Goal: Task Accomplishment & Management: Complete application form

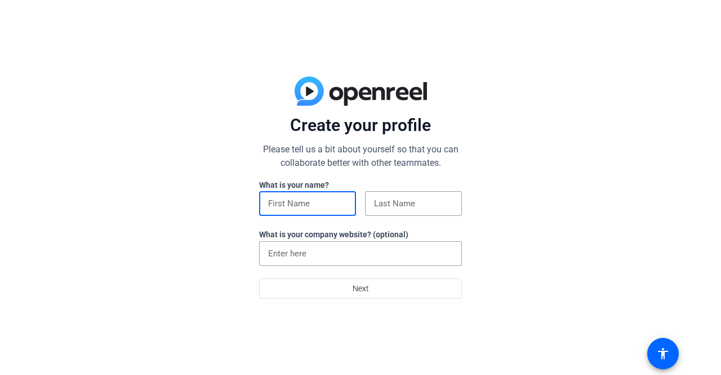
click at [316, 210] on input at bounding box center [307, 204] width 79 height 14
type input "Ajanta"
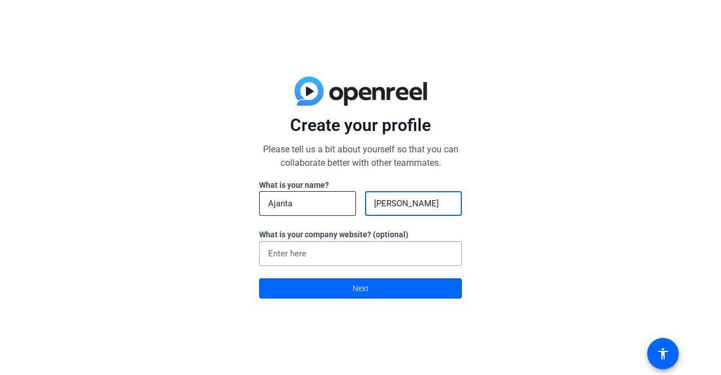
type input "[PERSON_NAME]"
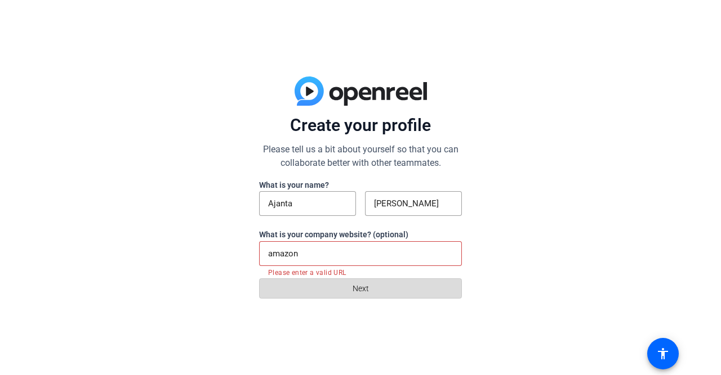
click at [342, 292] on span at bounding box center [361, 288] width 202 height 27
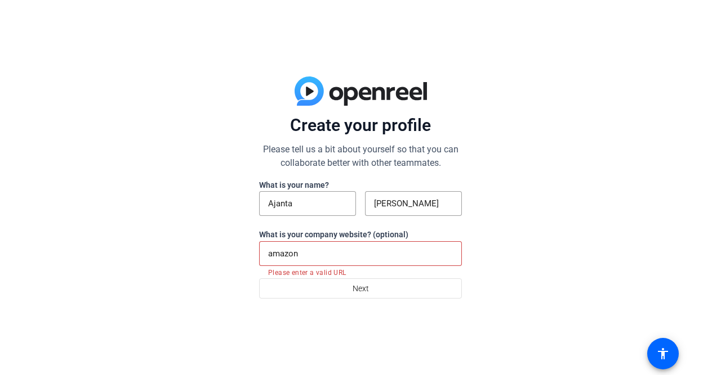
drag, startPoint x: 317, startPoint y: 262, endPoint x: 238, endPoint y: 245, distance: 81.0
click at [238, 245] on div "Create your profile Please tell us a bit about yourself so that you can collabo…" at bounding box center [360, 187] width 721 height 375
click at [350, 251] on input "amazon" at bounding box center [360, 254] width 185 height 14
type input "a"
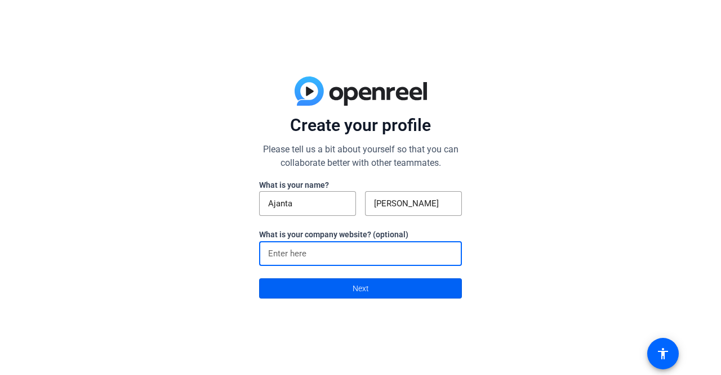
click at [354, 296] on span "Next" at bounding box center [360, 288] width 16 height 21
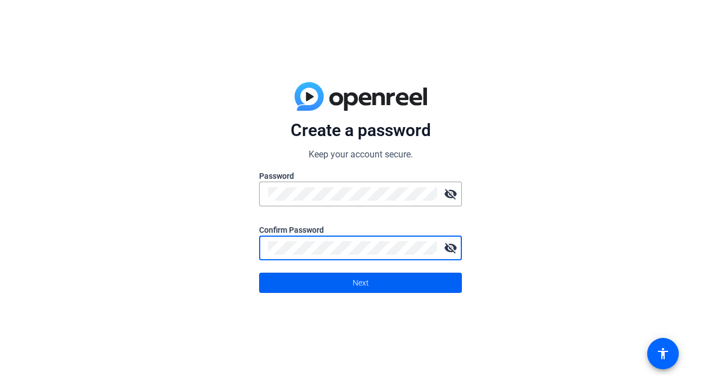
click at [336, 281] on span at bounding box center [361, 283] width 202 height 27
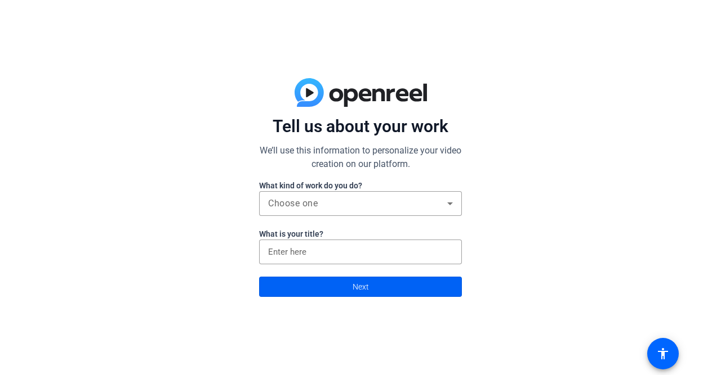
click at [355, 294] on span "Next" at bounding box center [360, 286] width 16 height 21
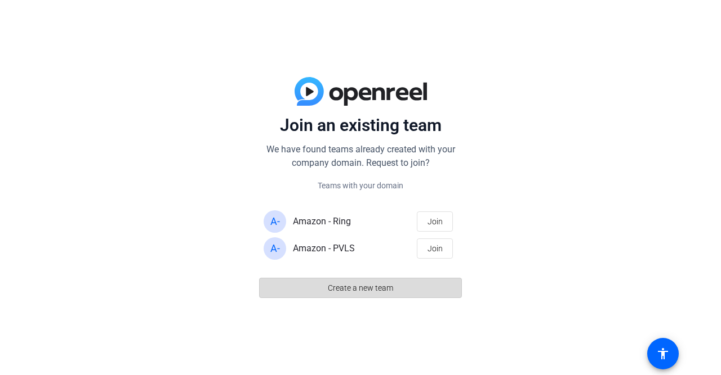
click at [347, 292] on span "Create a new team" at bounding box center [360, 288] width 65 height 21
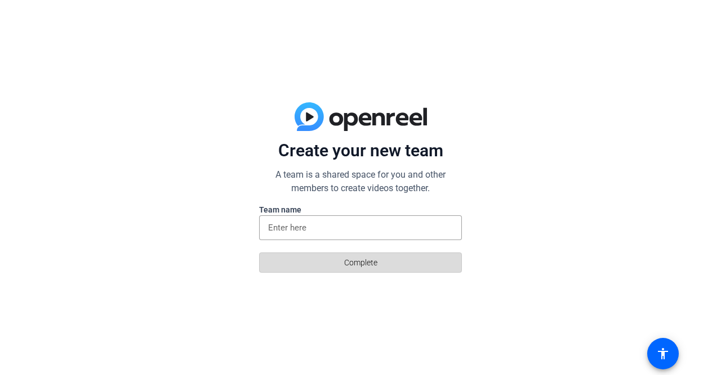
click at [361, 262] on span "Complete" at bounding box center [360, 262] width 33 height 21
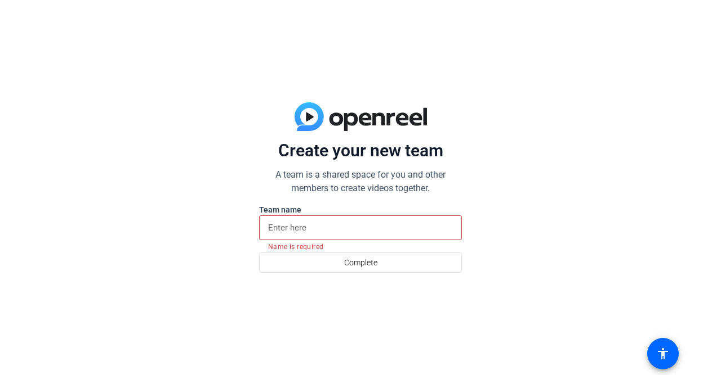
click at [333, 232] on input at bounding box center [360, 228] width 185 height 14
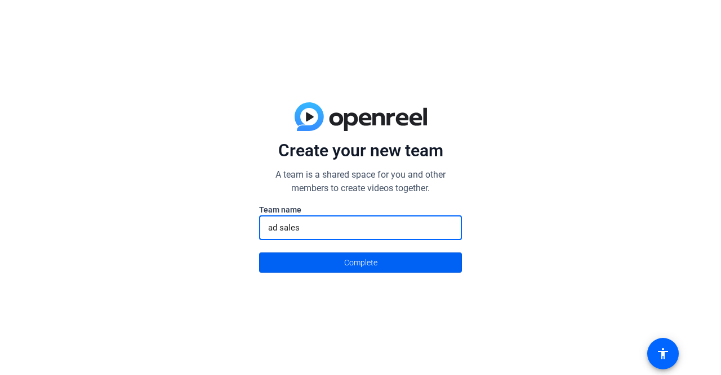
type input "ad sales"
click at [374, 261] on span "Complete" at bounding box center [360, 262] width 33 height 21
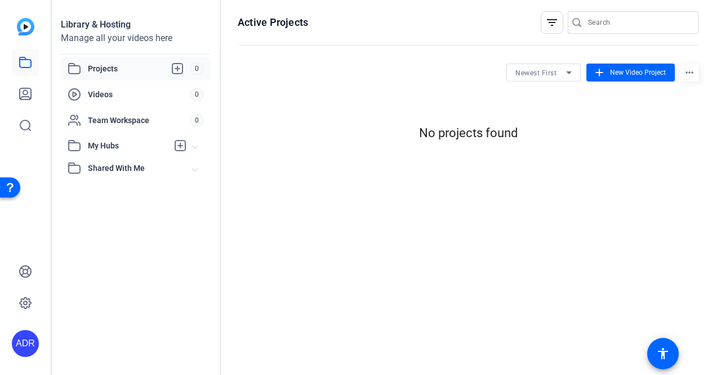
click at [115, 168] on span "Shared With Me" at bounding box center [140, 169] width 105 height 12
click at [24, 94] on icon at bounding box center [25, 93] width 11 height 11
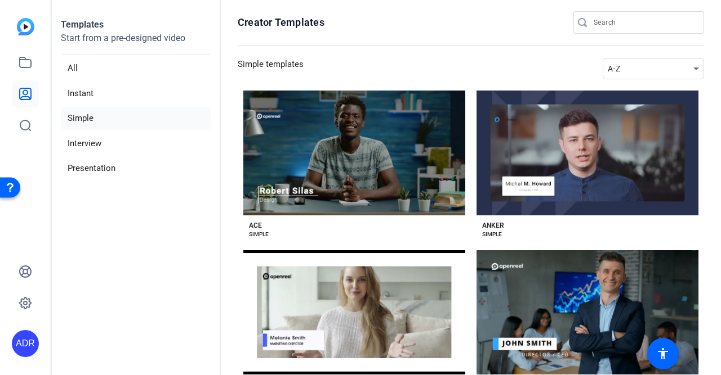
click at [29, 27] on img at bounding box center [25, 26] width 17 height 17
